Goal: Check status: Check status

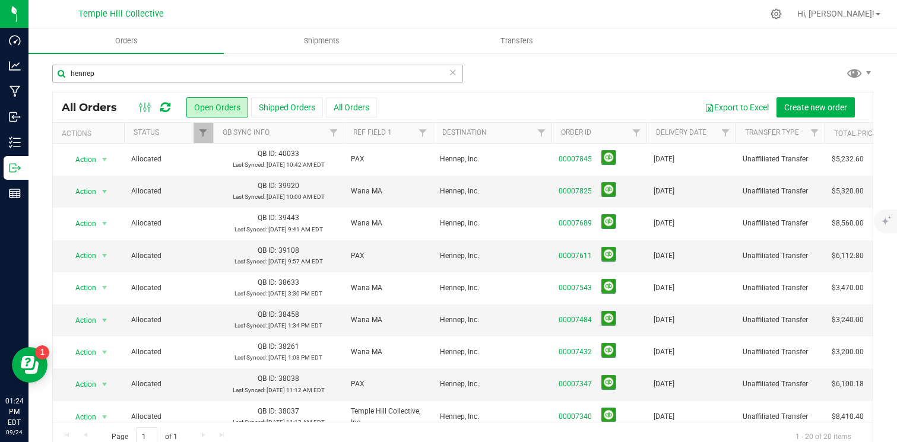
scroll to position [30, 5]
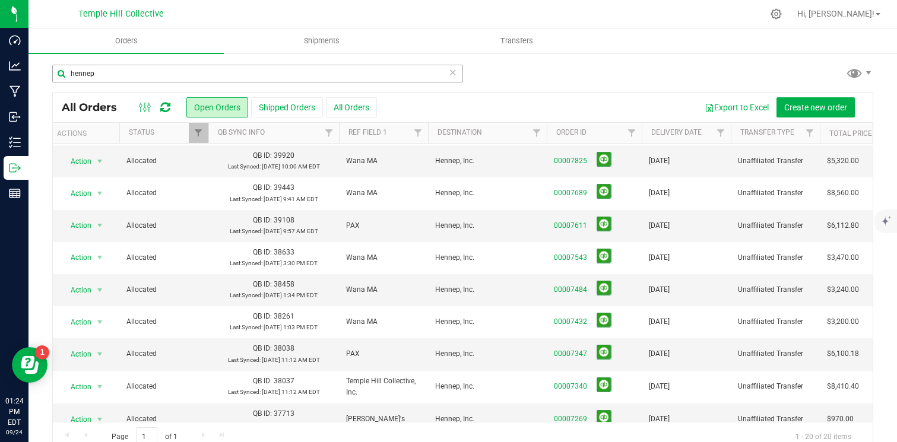
click at [126, 74] on input "hennep" at bounding box center [257, 74] width 411 height 18
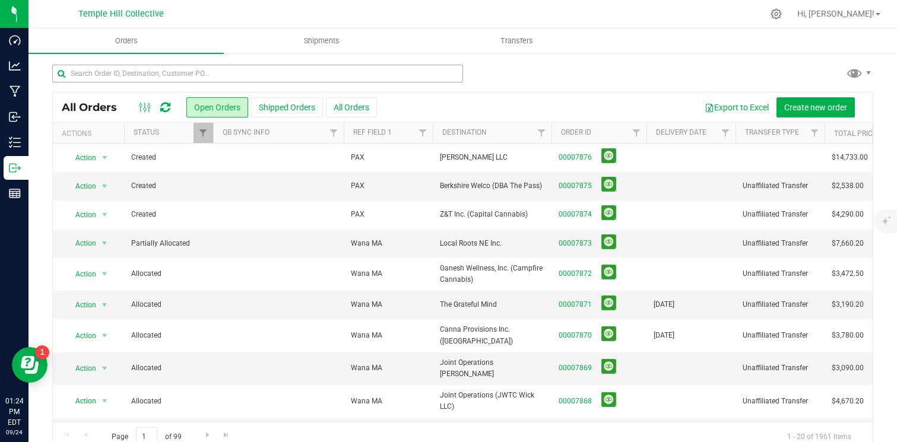
click at [228, 71] on input "text" at bounding box center [257, 74] width 411 height 18
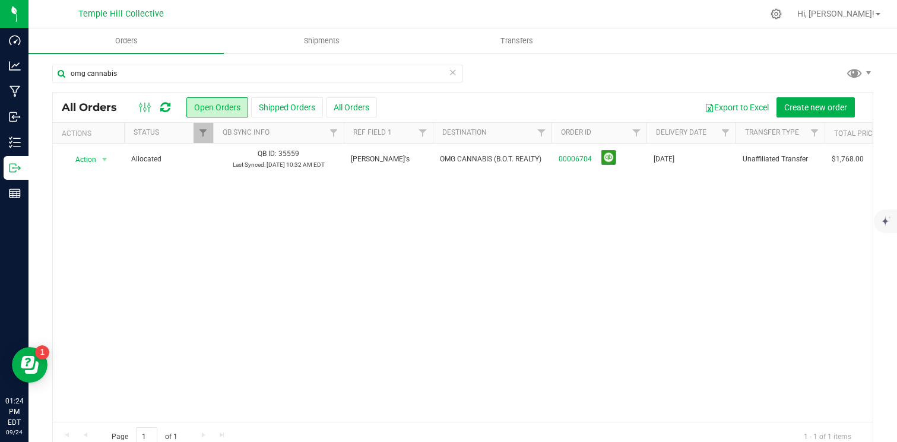
type input "omg cannabis"
click at [452, 74] on icon at bounding box center [453, 72] width 8 height 14
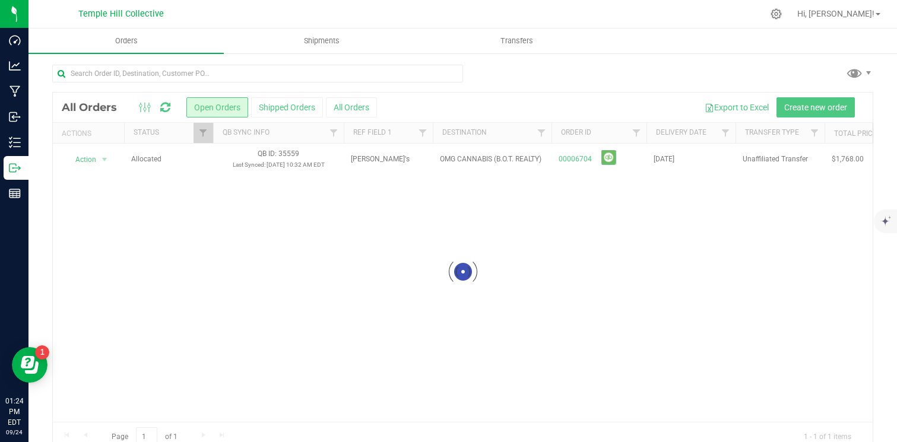
click at [604, 94] on div at bounding box center [462, 272] width 819 height 358
